Goal: Navigation & Orientation: Find specific page/section

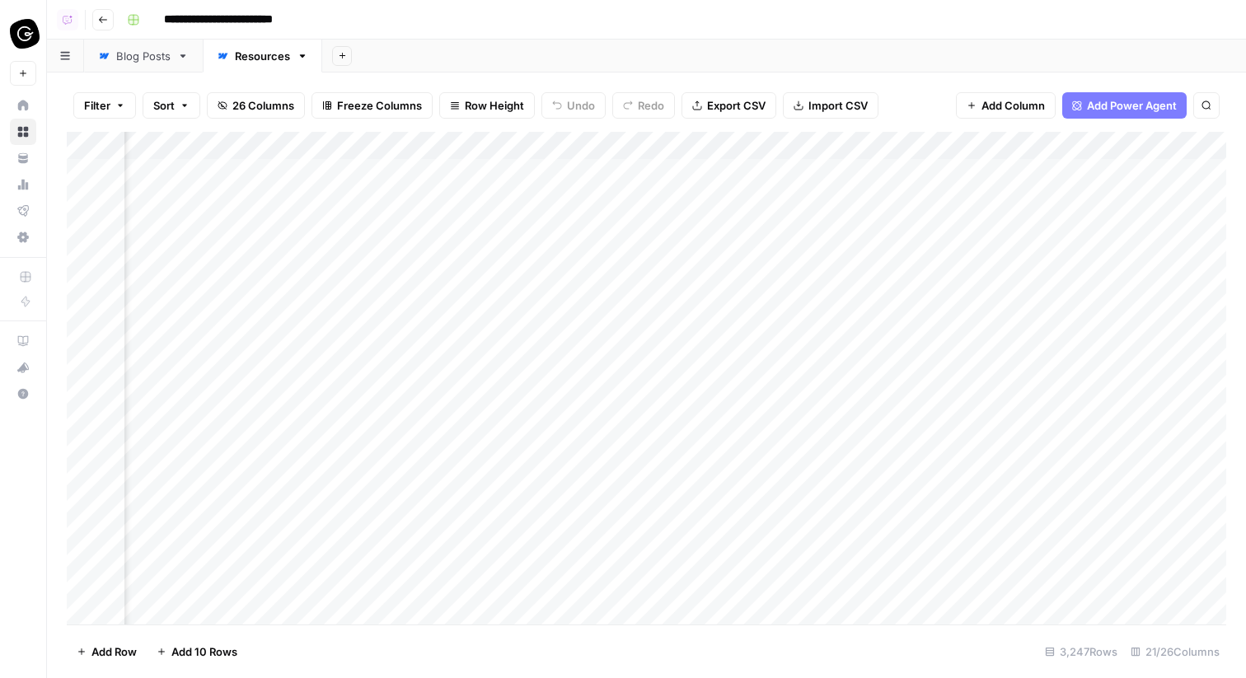
scroll to position [0, 3272]
click at [35, 42] on img "Workspace: Guru" at bounding box center [25, 34] width 30 height 30
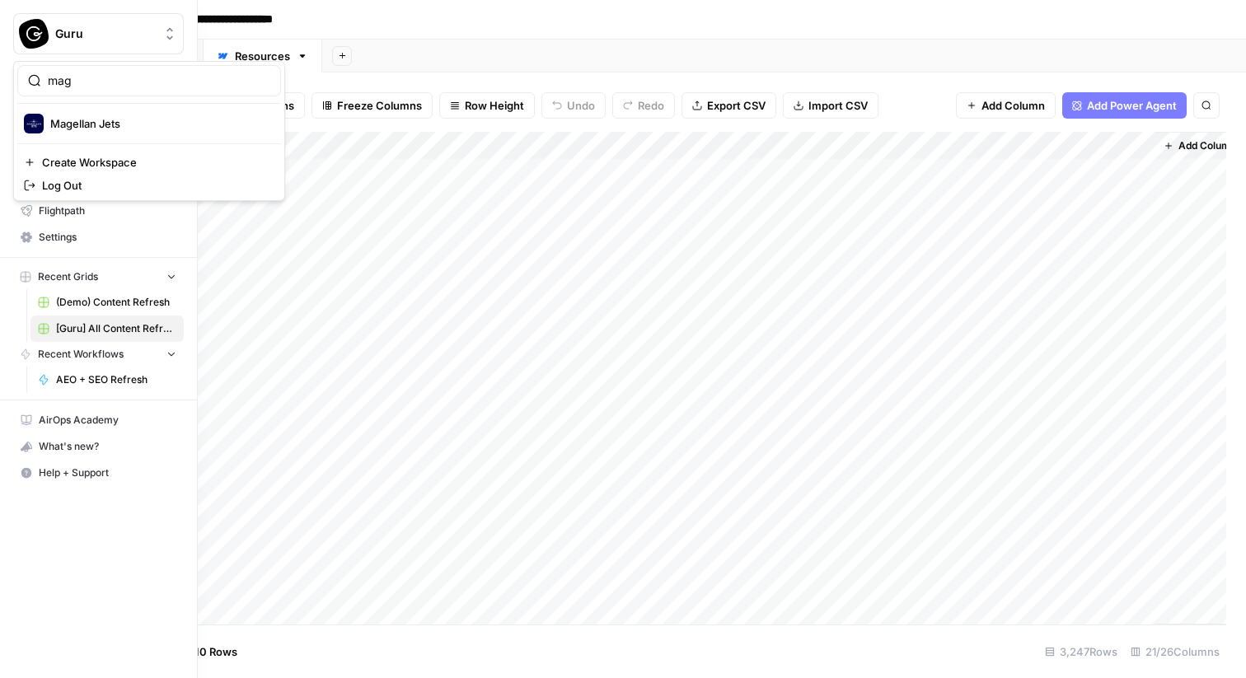
type input "mag"
click at [119, 127] on span "Magellan Jets" at bounding box center [159, 123] width 218 height 16
